Goal: Task Accomplishment & Management: Manage account settings

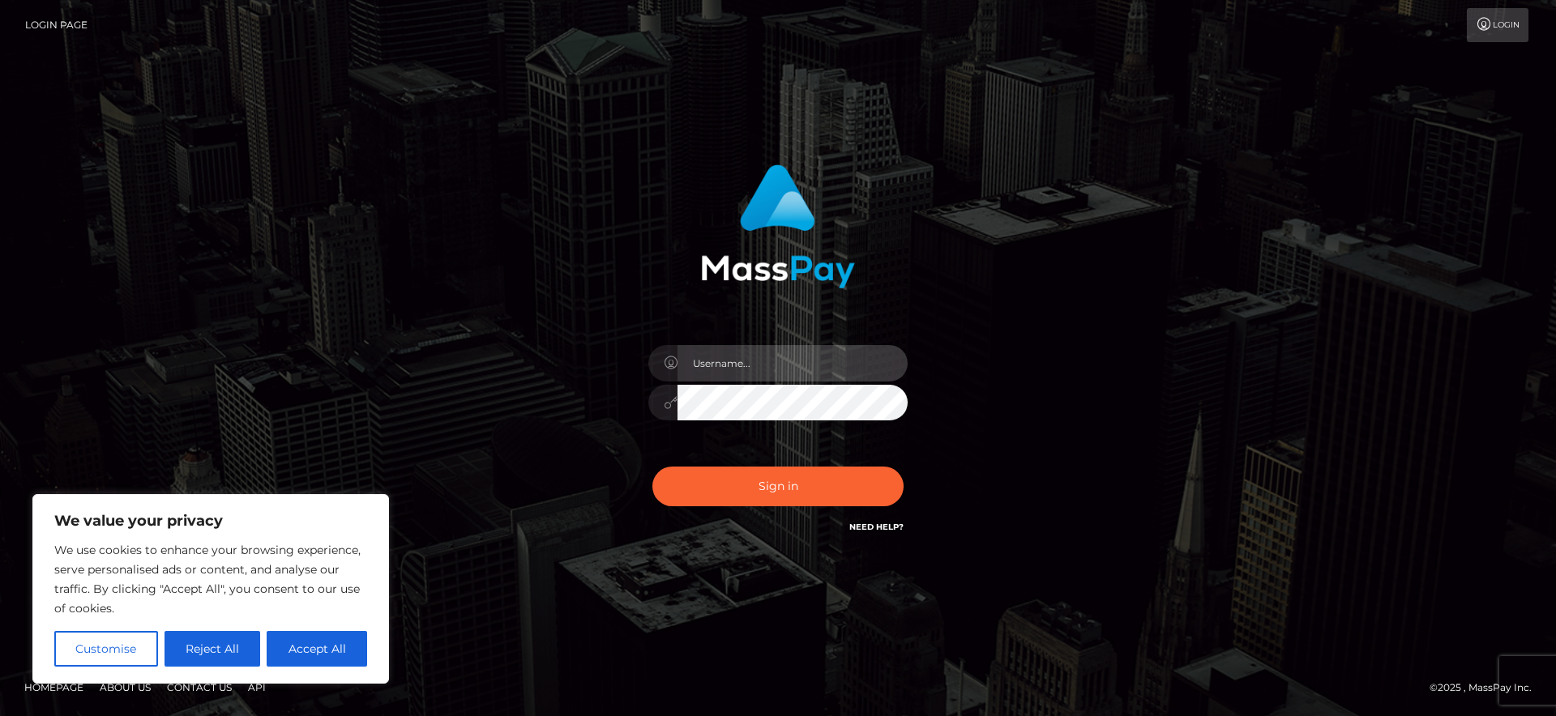
click at [842, 348] on input "text" at bounding box center [792, 363] width 230 height 36
type input "[EMAIL_ADDRESS][DOMAIN_NAME]"
click at [652, 467] on button "Sign in" at bounding box center [777, 487] width 251 height 40
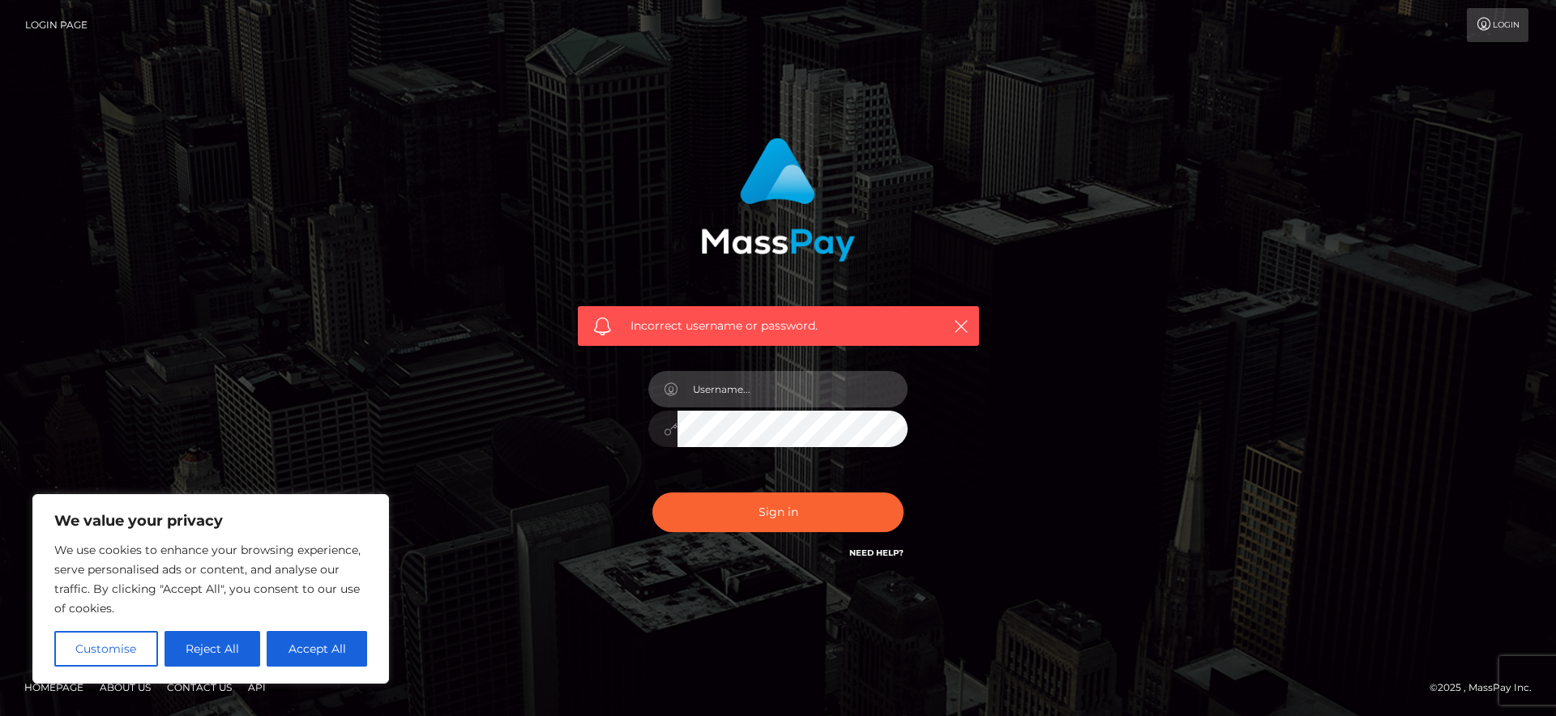
click at [814, 391] on input "text" at bounding box center [792, 389] width 230 height 36
type input "zoemeuwis@hotmail.com"
click at [652, 493] on button "Sign in" at bounding box center [777, 513] width 251 height 40
click at [777, 400] on input "text" at bounding box center [792, 389] width 230 height 36
type input "[EMAIL_ADDRESS][DOMAIN_NAME]"
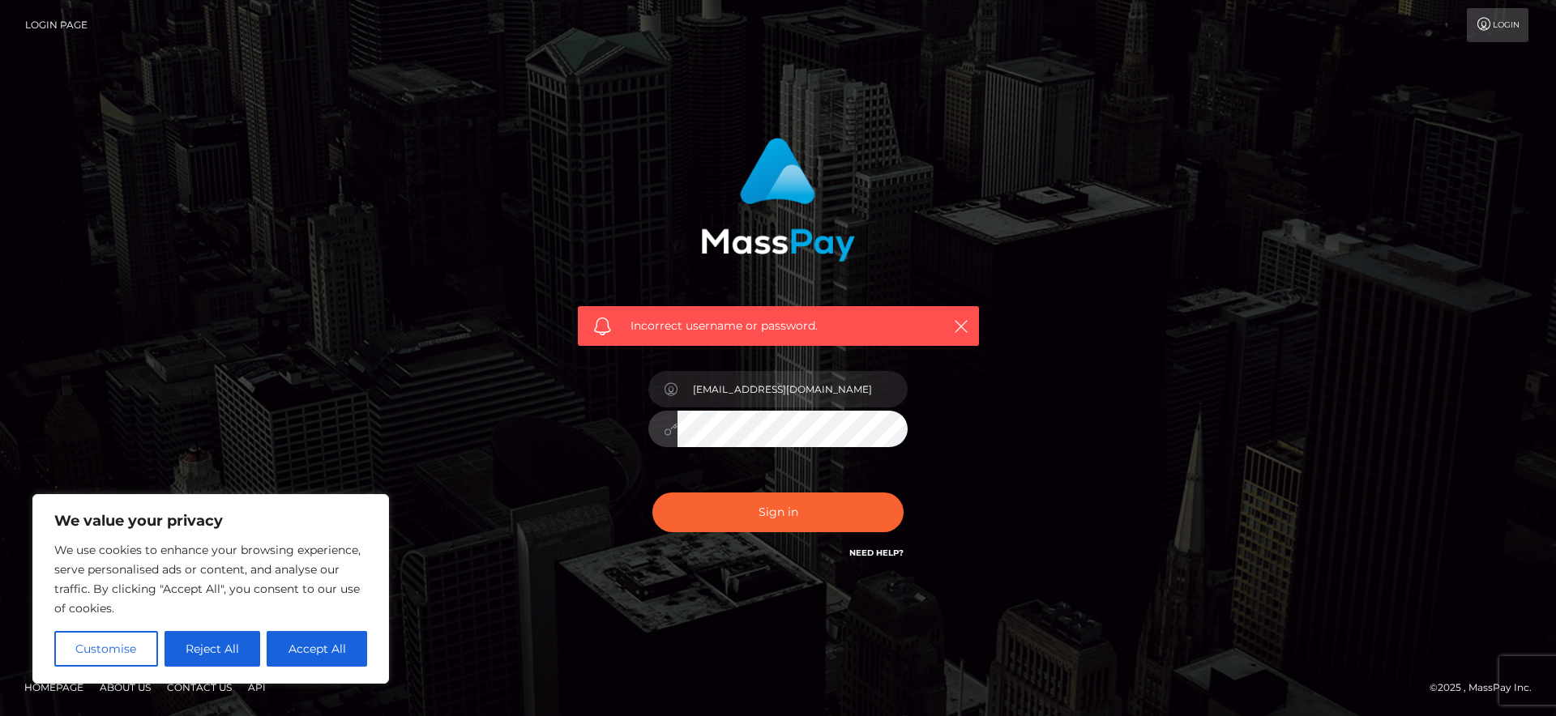
click at [652, 493] on button "Sign in" at bounding box center [777, 513] width 251 height 40
click at [958, 322] on icon "button" at bounding box center [961, 326] width 16 height 16
click at [323, 648] on button "Accept All" at bounding box center [317, 649] width 100 height 36
checkbox input "true"
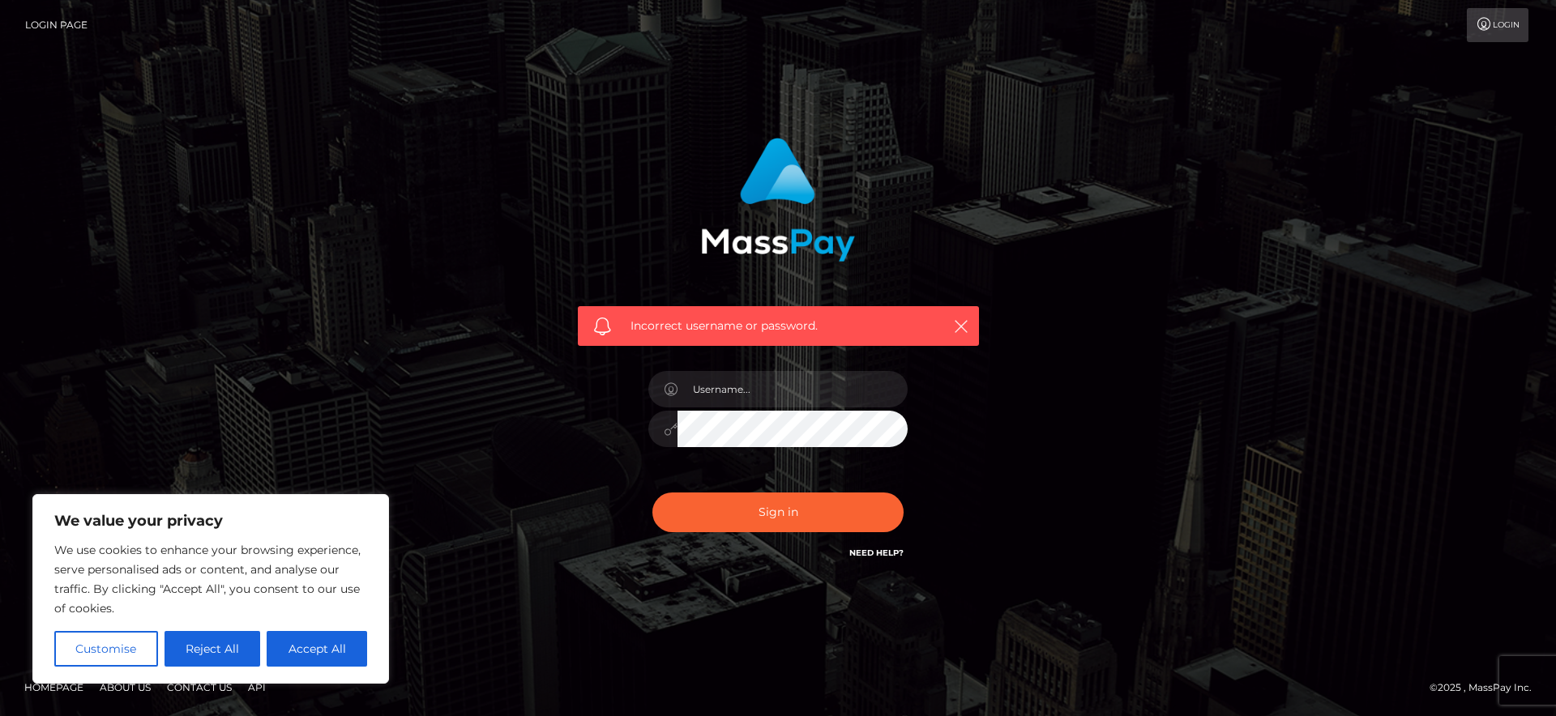
checkbox input "true"
